Goal: Transaction & Acquisition: Purchase product/service

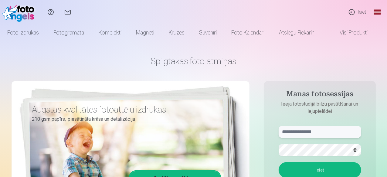
click at [300, 131] on input "text" at bounding box center [319, 132] width 82 height 12
type input "**********"
click at [278, 163] on button "Ieiet" at bounding box center [319, 171] width 82 height 16
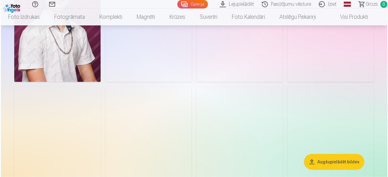
scroll to position [212, 0]
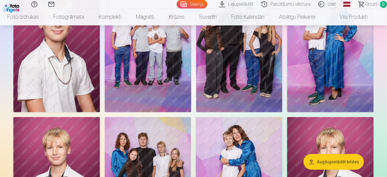
click at [191, 106] on img at bounding box center [148, 47] width 86 height 129
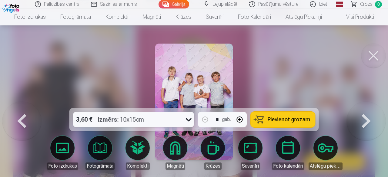
click at [154, 85] on div at bounding box center [194, 88] width 388 height 177
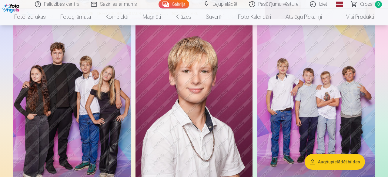
drag, startPoint x: 384, startPoint y: 68, endPoint x: 380, endPoint y: 48, distance: 20.6
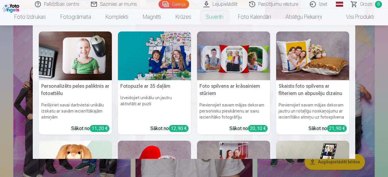
click at [212, 17] on link "Suvenīri" at bounding box center [215, 16] width 32 height 17
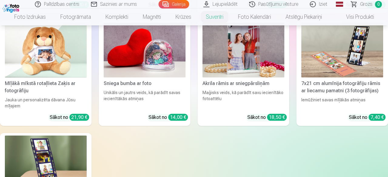
click at [153, 18] on link "Magnēti" at bounding box center [152, 16] width 33 height 17
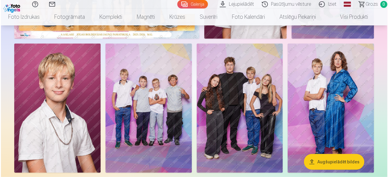
scroll to position [30, 0]
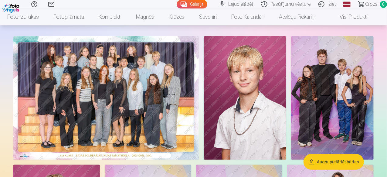
click at [108, 113] on img at bounding box center [105, 98] width 185 height 124
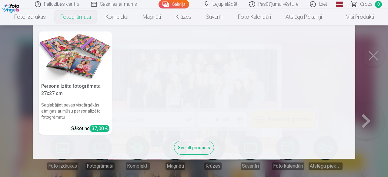
click at [70, 17] on link "Fotogrāmata" at bounding box center [75, 16] width 45 height 17
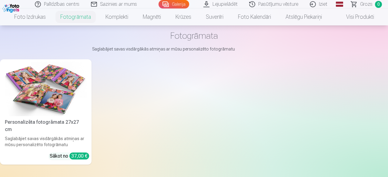
click at [64, 5] on link "Palīdzības centrs" at bounding box center [57, 4] width 56 height 8
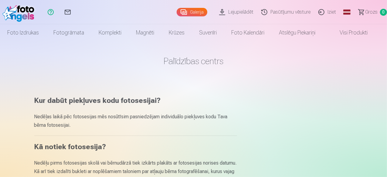
click at [180, 14] on link "Galerija" at bounding box center [191, 12] width 31 height 8
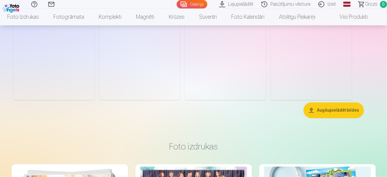
scroll to position [364, 0]
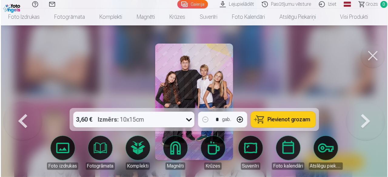
scroll to position [365, 0]
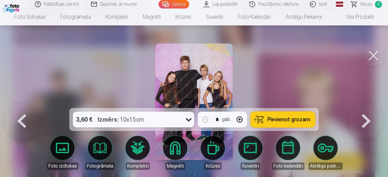
click at [241, 120] on button "button" at bounding box center [240, 120] width 15 height 15
click at [206, 120] on button "button" at bounding box center [205, 120] width 15 height 15
type input "*"
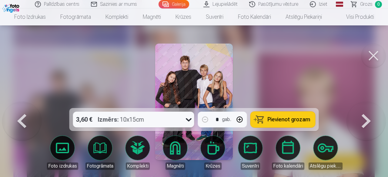
click at [374, 55] on button at bounding box center [373, 56] width 24 height 24
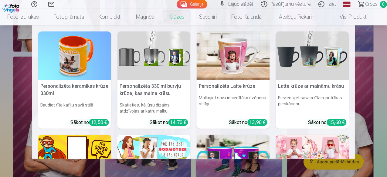
scroll to position [243, 0]
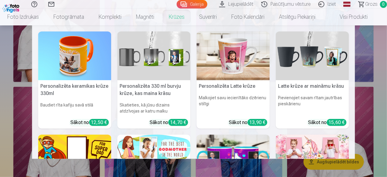
click at [86, 91] on h5 "Personalizēta keramikas krūze 330ml" at bounding box center [74, 89] width 73 height 19
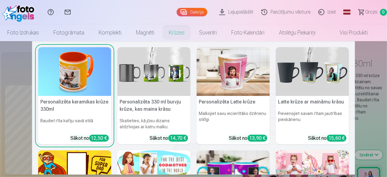
click at [61, 101] on h5 "Personalizēta keramikas krūze 330ml" at bounding box center [74, 105] width 73 height 19
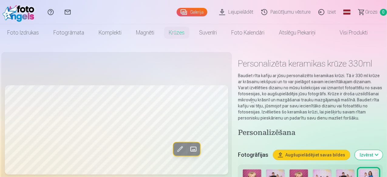
scroll to position [91, 0]
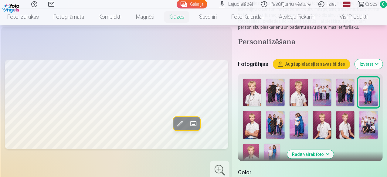
click at [301, 122] on img at bounding box center [298, 125] width 18 height 28
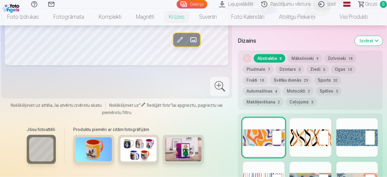
scroll to position [334, 0]
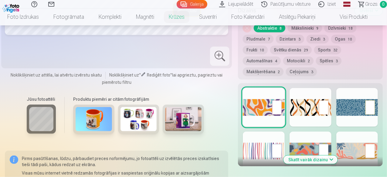
click at [277, 142] on div at bounding box center [264, 151] width 42 height 39
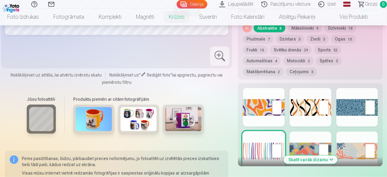
scroll to position [212, 0]
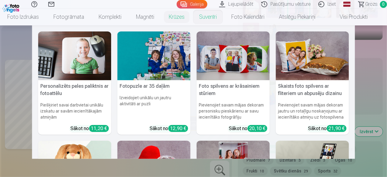
click at [211, 18] on link "Suvenīri" at bounding box center [208, 16] width 32 height 17
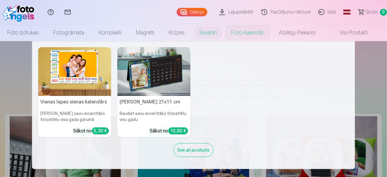
click at [249, 35] on link "Foto kalendāri" at bounding box center [248, 32] width 48 height 17
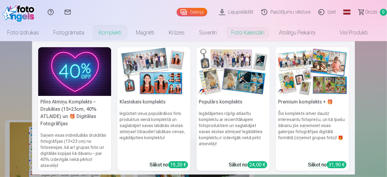
click at [116, 33] on link "Komplekti" at bounding box center [109, 32] width 37 height 17
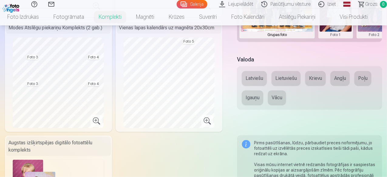
scroll to position [243, 0]
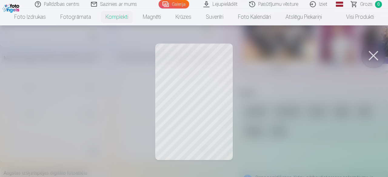
click at [370, 54] on button at bounding box center [373, 56] width 24 height 24
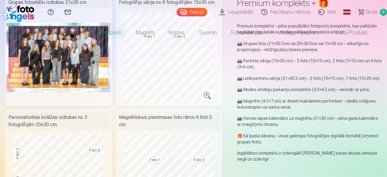
scroll to position [0, 0]
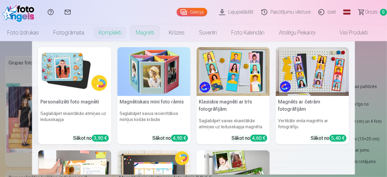
click at [153, 34] on link "Magnēti" at bounding box center [145, 32] width 33 height 17
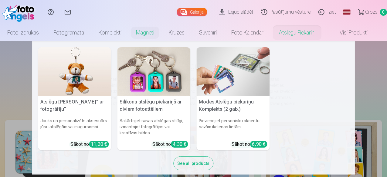
click at [294, 32] on link "Atslēgu piekariņi" at bounding box center [296, 32] width 51 height 17
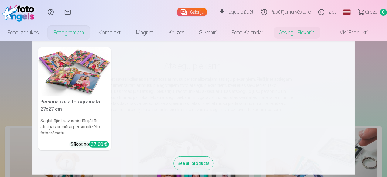
click at [74, 64] on img at bounding box center [74, 71] width 73 height 49
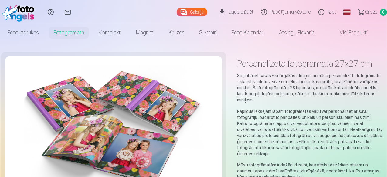
click at [182, 11] on link "Galerija" at bounding box center [191, 12] width 31 height 8
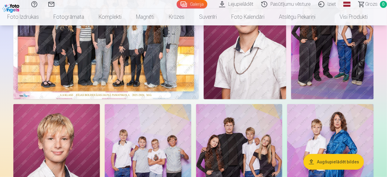
scroll to position [30, 0]
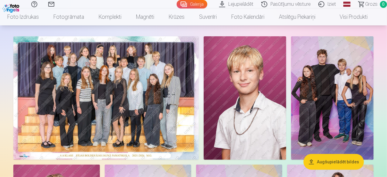
click at [150, 108] on img at bounding box center [105, 98] width 185 height 124
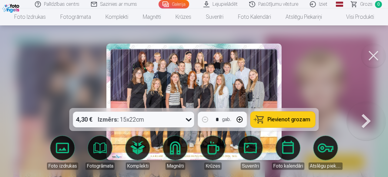
click at [274, 116] on button "Pievienot grozam" at bounding box center [283, 120] width 65 height 16
click at [372, 55] on button at bounding box center [373, 56] width 24 height 24
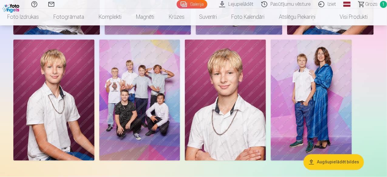
scroll to position [394, 0]
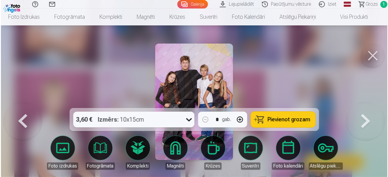
scroll to position [395, 0]
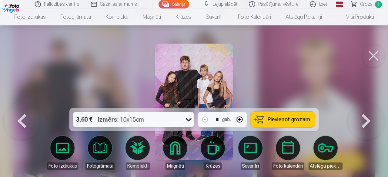
click at [242, 121] on button "button" at bounding box center [240, 120] width 15 height 15
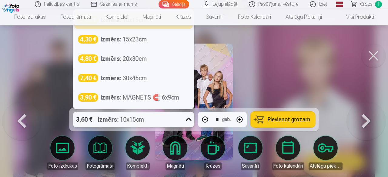
click at [187, 121] on icon at bounding box center [189, 120] width 10 height 10
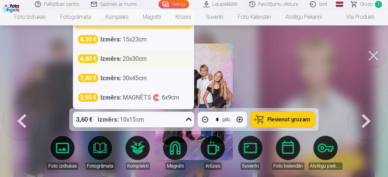
click at [125, 60] on div "Izmērs : 20x30cm" at bounding box center [124, 59] width 46 height 8
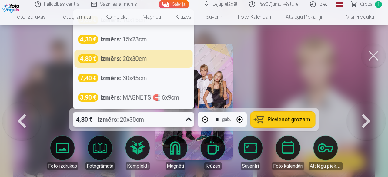
click at [190, 120] on icon at bounding box center [189, 119] width 6 height 3
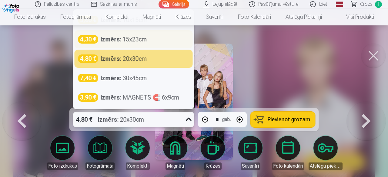
click at [124, 39] on div "Izmērs : 15x23cm" at bounding box center [124, 39] width 46 height 8
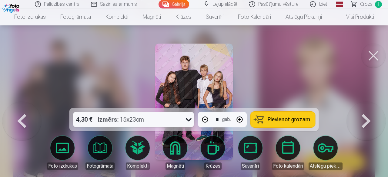
click at [282, 123] on span "Pievienot grozam" at bounding box center [289, 119] width 43 height 5
type input "*"
click at [375, 59] on button at bounding box center [373, 56] width 24 height 24
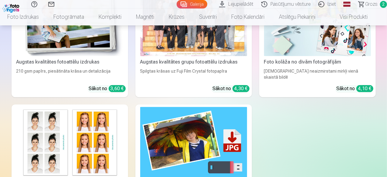
scroll to position [576, 0]
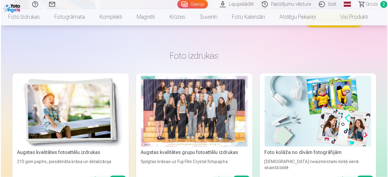
scroll to position [577, 0]
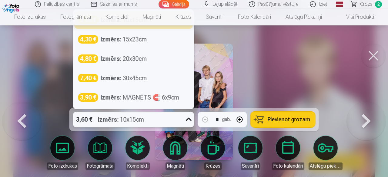
click at [188, 121] on icon at bounding box center [189, 120] width 10 height 10
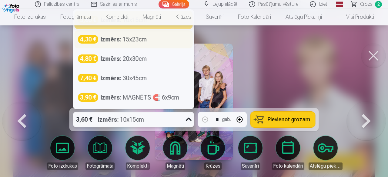
click at [135, 41] on div "Izmērs : 15x23cm" at bounding box center [124, 39] width 46 height 8
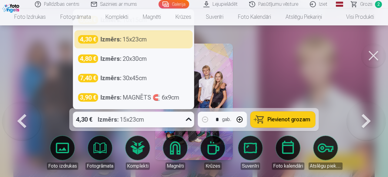
click at [189, 122] on icon at bounding box center [189, 120] width 10 height 10
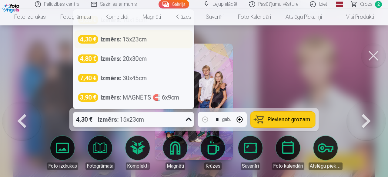
click at [135, 39] on div "Izmērs : 15x23cm" at bounding box center [124, 39] width 46 height 8
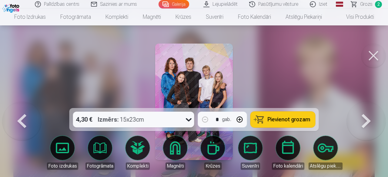
click at [241, 120] on button "button" at bounding box center [240, 120] width 15 height 15
click at [276, 121] on span "Pievienot grozam" at bounding box center [289, 119] width 43 height 5
type input "*"
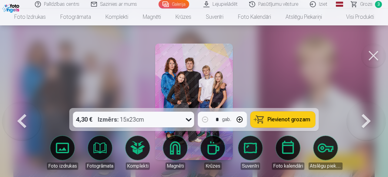
click at [372, 57] on button at bounding box center [373, 56] width 24 height 24
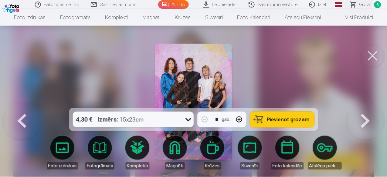
scroll to position [576, 0]
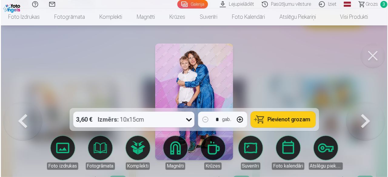
scroll to position [577, 0]
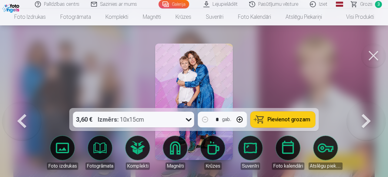
click at [276, 118] on span "Pievienot grozam" at bounding box center [289, 119] width 43 height 5
click at [374, 56] on button at bounding box center [373, 56] width 24 height 24
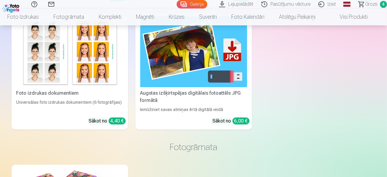
scroll to position [788, 0]
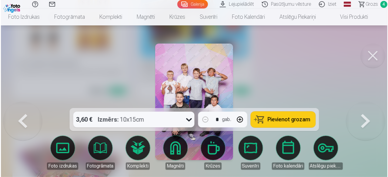
scroll to position [791, 0]
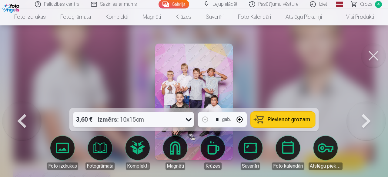
click at [269, 120] on span "Pievienot grozam" at bounding box center [289, 119] width 43 height 5
click at [376, 55] on button at bounding box center [373, 56] width 24 height 24
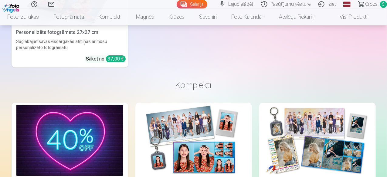
scroll to position [910, 0]
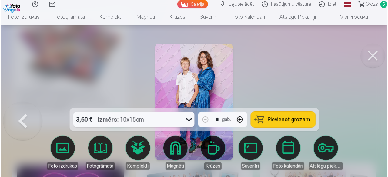
scroll to position [913, 0]
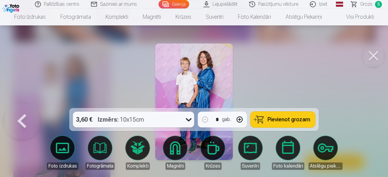
click at [283, 119] on span "Pievienot grozam" at bounding box center [289, 119] width 43 height 5
click at [370, 60] on button at bounding box center [373, 56] width 24 height 24
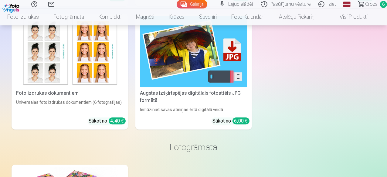
scroll to position [728, 0]
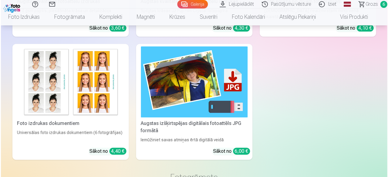
scroll to position [730, 0]
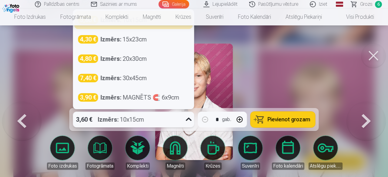
click at [190, 123] on icon at bounding box center [189, 120] width 10 height 10
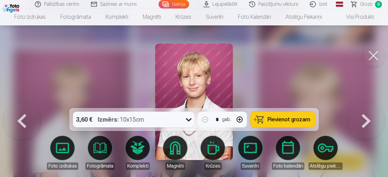
click at [377, 57] on button at bounding box center [373, 56] width 24 height 24
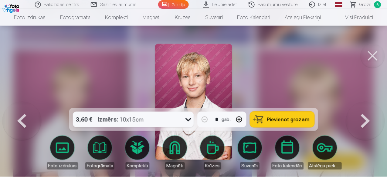
scroll to position [728, 0]
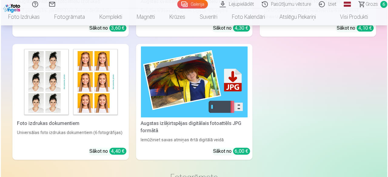
scroll to position [730, 0]
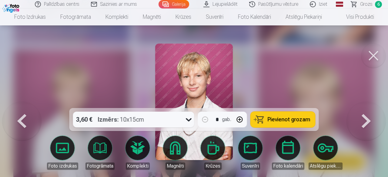
click at [189, 121] on icon at bounding box center [189, 120] width 10 height 10
click at [184, 5] on link "Galerija" at bounding box center [174, 4] width 31 height 8
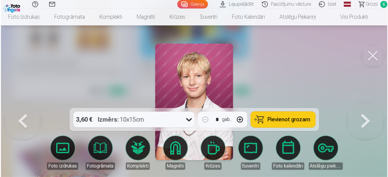
scroll to position [791, 0]
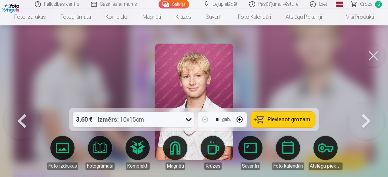
click at [279, 123] on span "Pievienot grozam" at bounding box center [289, 119] width 43 height 5
click at [365, 5] on span "Grozs" at bounding box center [366, 4] width 12 height 7
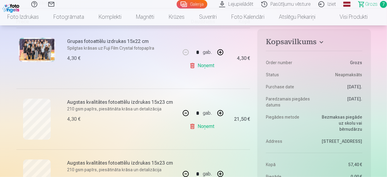
scroll to position [91, 0]
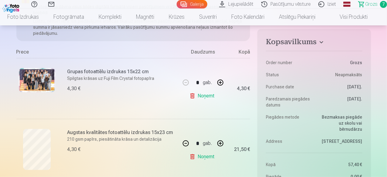
click at [322, 5] on link "Iziet" at bounding box center [327, 4] width 25 height 8
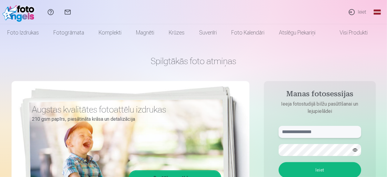
click at [319, 133] on input "text" at bounding box center [319, 132] width 82 height 12
type input "*"
click at [346, 83] on aside "Manas fotosessijas Ieeja fotostudijā bilžu pasūtīšanai un lejupielādei **** Iei…" at bounding box center [320, 164] width 112 height 167
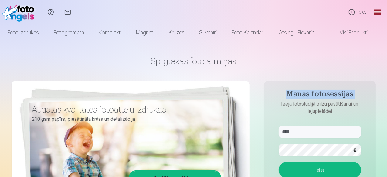
click at [346, 83] on aside "Manas fotosessijas Ieeja fotostudijā bilžu pasūtīšanai un lejupielādei **** Iei…" at bounding box center [320, 164] width 112 height 167
click at [296, 133] on input "****" at bounding box center [319, 132] width 82 height 12
type input "**********"
click at [278, 163] on button "Ieiet" at bounding box center [319, 171] width 82 height 16
